Goal: Find specific page/section: Find specific page/section

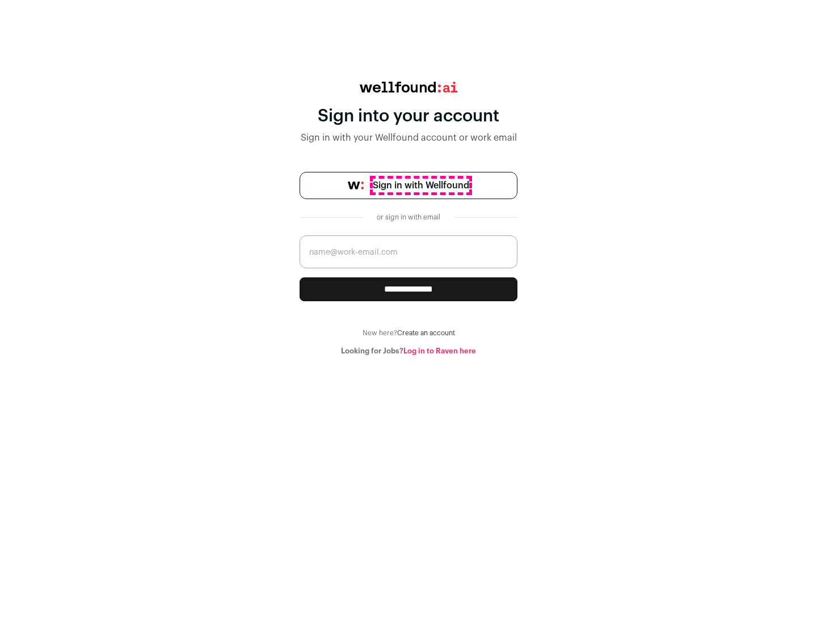
click at [420, 185] on span "Sign in with Wellfound" at bounding box center [421, 186] width 96 height 14
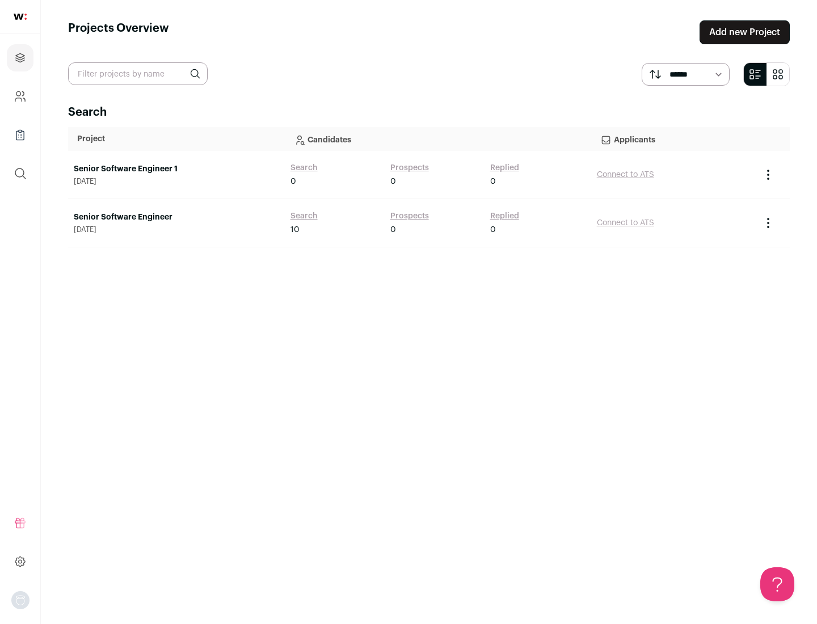
click at [176, 217] on link "Senior Software Engineer" at bounding box center [176, 216] width 205 height 11
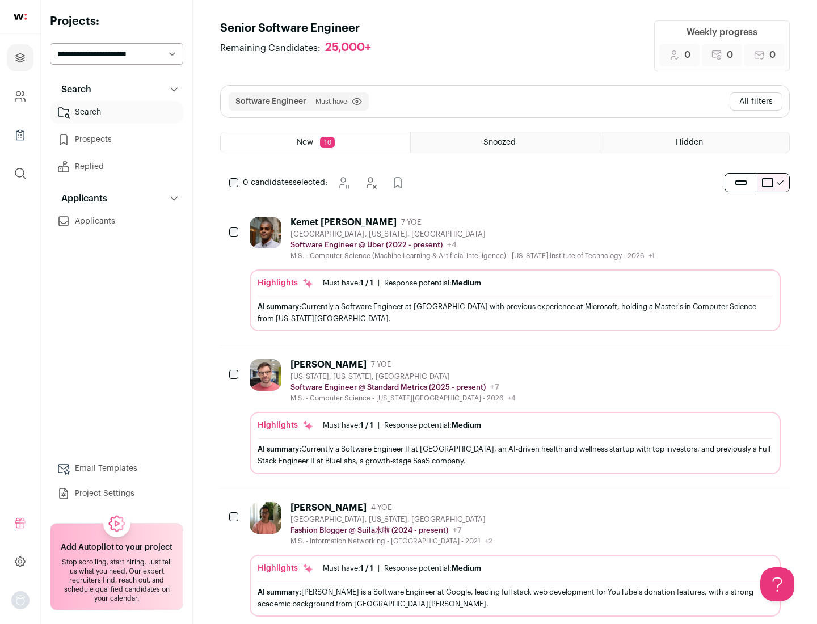
click at [505, 274] on div "Highlights Must have: 1 / 1 How many must haves have been fulfilled? | Response…" at bounding box center [514, 300] width 531 height 62
